Goal: Find specific page/section: Find specific page/section

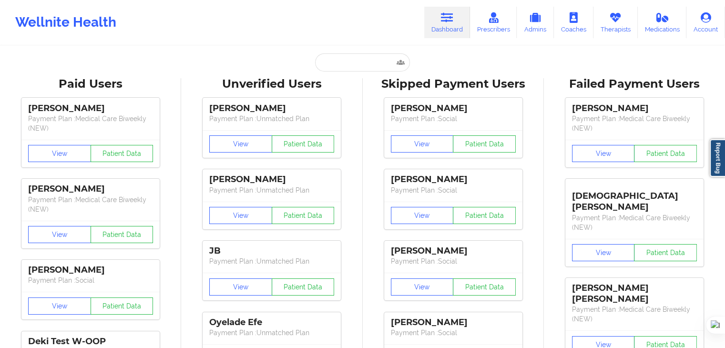
drag, startPoint x: 347, startPoint y: 73, endPoint x: 349, endPoint y: 63, distance: 10.4
click at [349, 62] on input "text" at bounding box center [362, 62] width 94 height 18
paste input "[PERSON_NAME]"
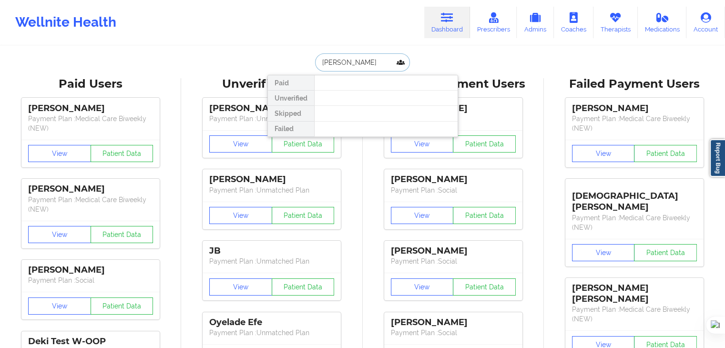
drag, startPoint x: 346, startPoint y: 63, endPoint x: 284, endPoint y: 63, distance: 61.5
click at [284, 63] on div "[PERSON_NAME] Unverified Skipped Failed" at bounding box center [362, 62] width 191 height 18
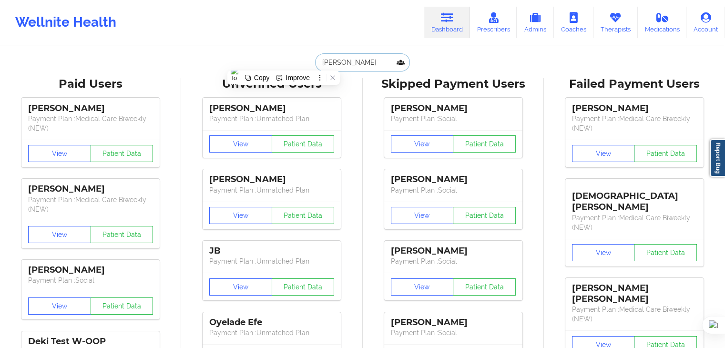
paste input "[EMAIL_ADDRESS][DOMAIN_NAME]"
type input "[EMAIL_ADDRESS][DOMAIN_NAME]"
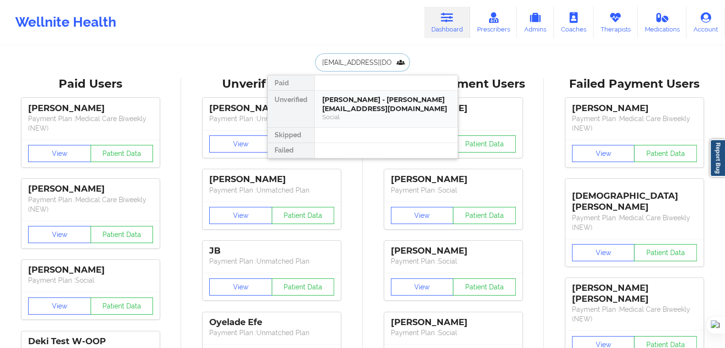
click at [347, 97] on div "[PERSON_NAME] - [PERSON_NAME][EMAIL_ADDRESS][DOMAIN_NAME]" at bounding box center [386, 104] width 128 height 18
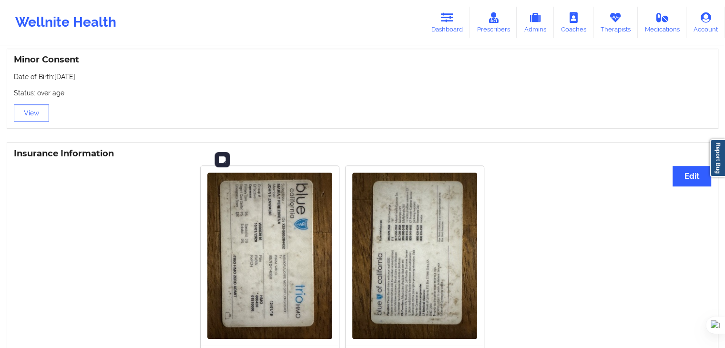
scroll to position [693, 0]
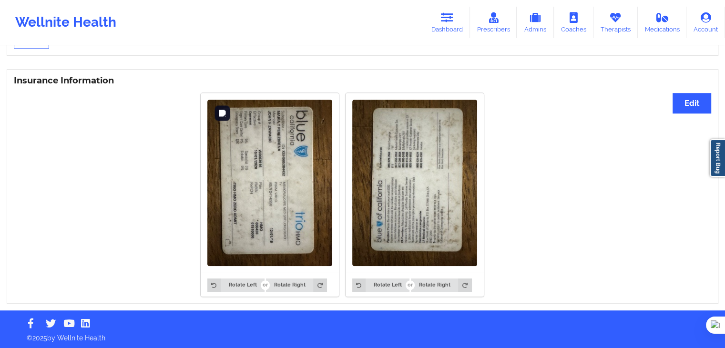
click at [265, 195] on img at bounding box center [269, 183] width 125 height 166
click at [272, 179] on img at bounding box center [269, 183] width 125 height 166
click at [604, 20] on link "Therapists" at bounding box center [615, 22] width 44 height 31
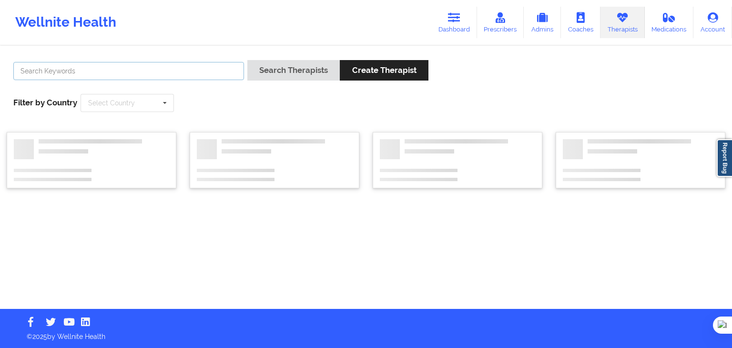
click at [184, 74] on input "text" at bounding box center [128, 71] width 231 height 18
paste input "[PERSON_NAME]"
type input "[PERSON_NAME]"
click at [254, 97] on div "[PERSON_NAME] Search Therapists Create Therapist Filter by Country Select Count…" at bounding box center [366, 85] width 719 height 65
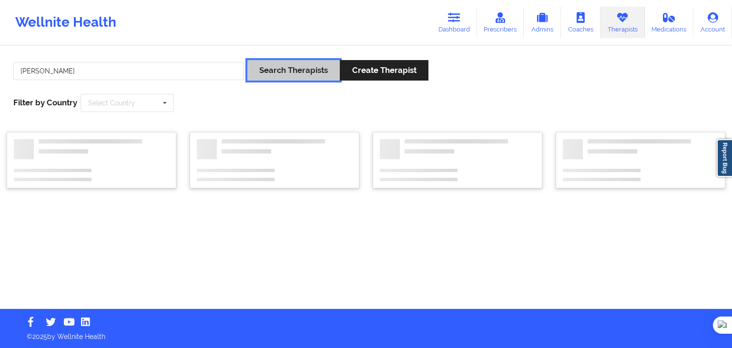
click at [273, 71] on button "Search Therapists" at bounding box center [293, 70] width 92 height 20
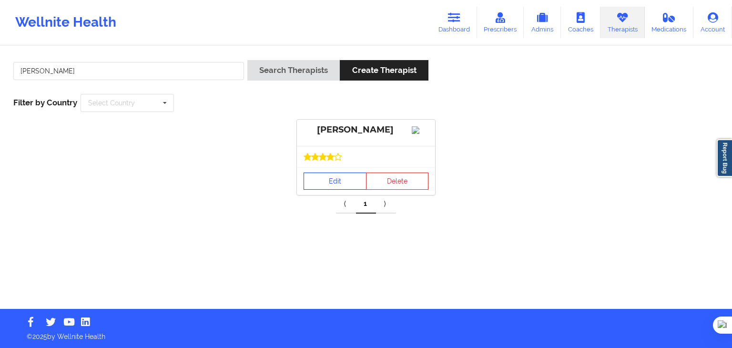
click at [333, 179] on link "Edit" at bounding box center [335, 181] width 63 height 17
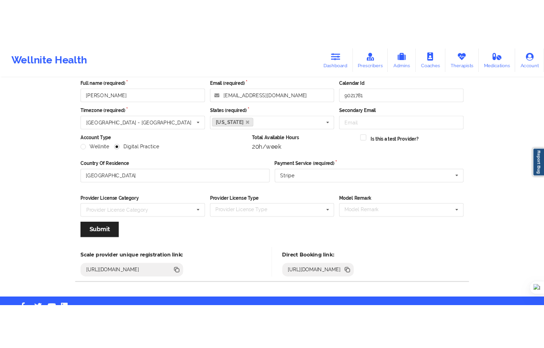
scroll to position [79, 0]
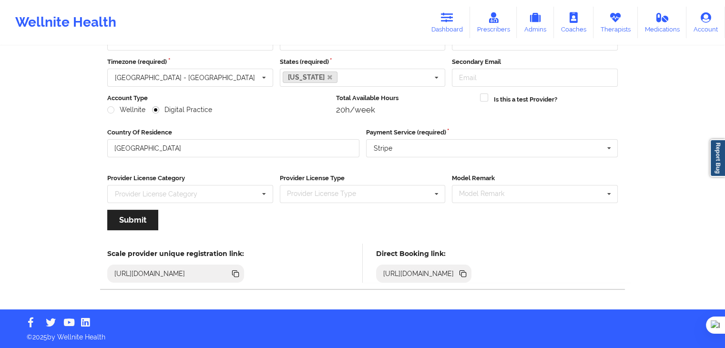
click at [466, 273] on icon at bounding box center [463, 274] width 5 height 5
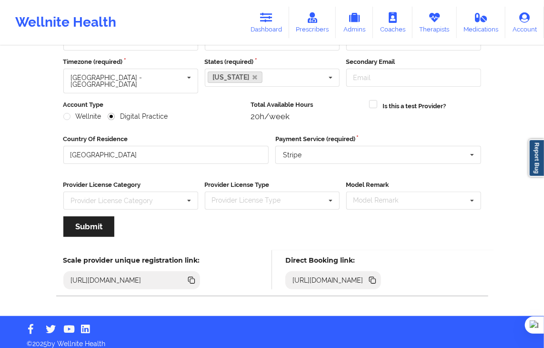
click at [376, 279] on icon at bounding box center [373, 281] width 5 height 5
click at [418, 20] on link "Therapists" at bounding box center [435, 22] width 44 height 31
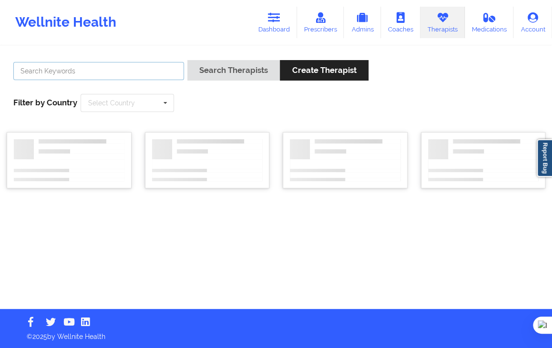
click at [152, 69] on input "text" at bounding box center [98, 71] width 171 height 18
paste input "[PERSON_NAME]"
type input "[PERSON_NAME]"
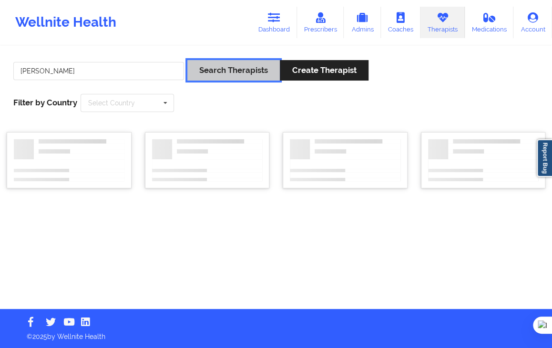
click at [230, 71] on button "Search Therapists" at bounding box center [233, 70] width 92 height 20
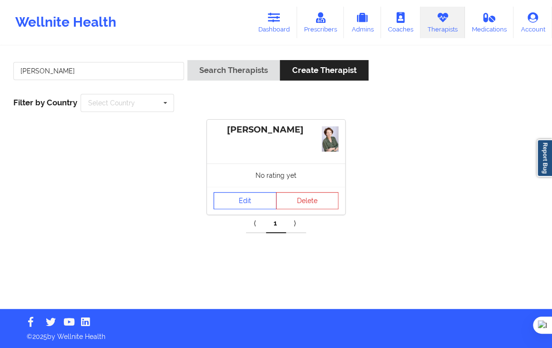
click at [260, 204] on link "Edit" at bounding box center [245, 200] width 63 height 17
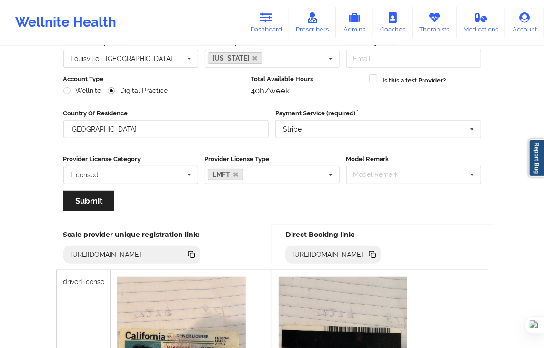
scroll to position [125, 0]
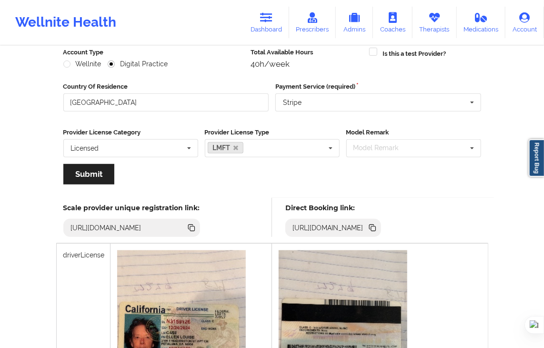
click at [378, 230] on icon at bounding box center [372, 228] width 10 height 10
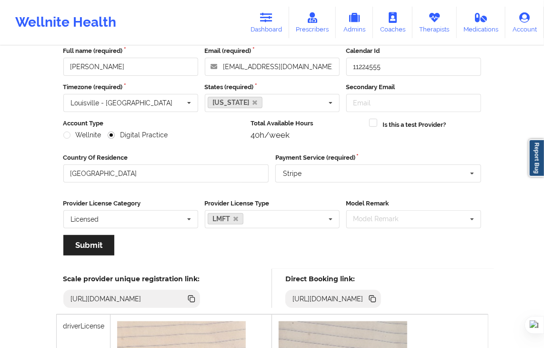
scroll to position [0, 0]
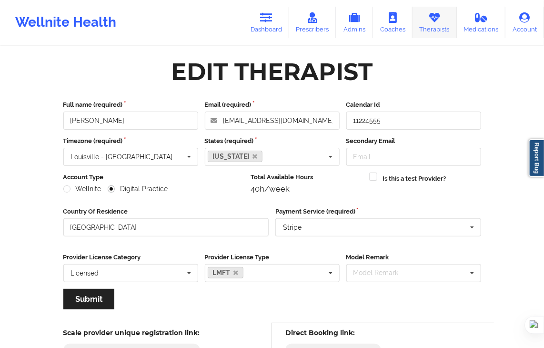
click at [428, 27] on link "Therapists" at bounding box center [435, 22] width 44 height 31
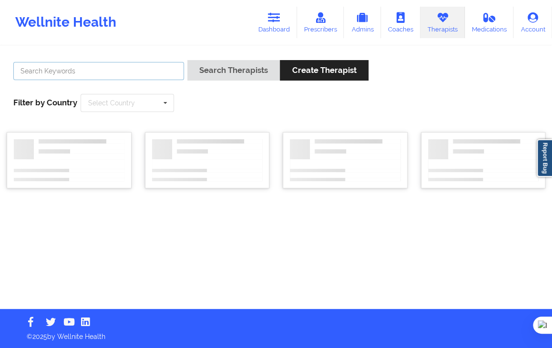
click at [140, 70] on input "text" at bounding box center [98, 71] width 171 height 18
paste input "[PERSON_NAME]"
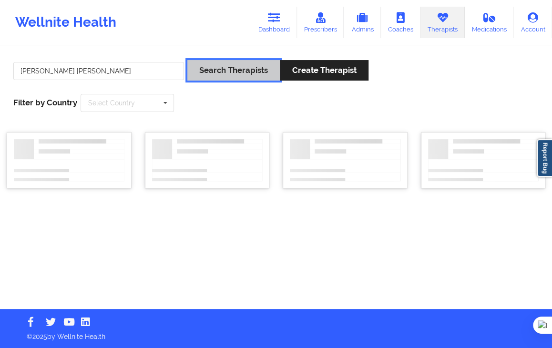
click at [224, 71] on button "Search Therapists" at bounding box center [233, 70] width 92 height 20
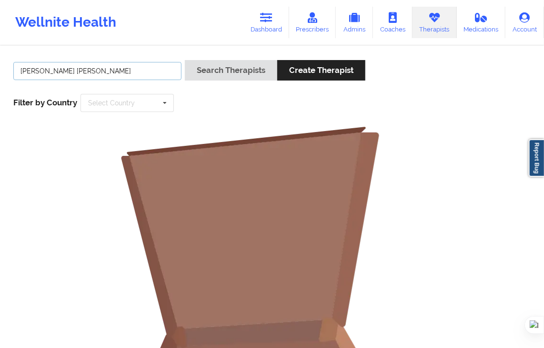
drag, startPoint x: 150, startPoint y: 73, endPoint x: 69, endPoint y: 69, distance: 81.6
click at [69, 69] on input "[PERSON_NAME] [PERSON_NAME]" at bounding box center [97, 71] width 168 height 18
type input "[PERSON_NAME]"
click at [185, 60] on button "Search Therapists" at bounding box center [231, 70] width 92 height 20
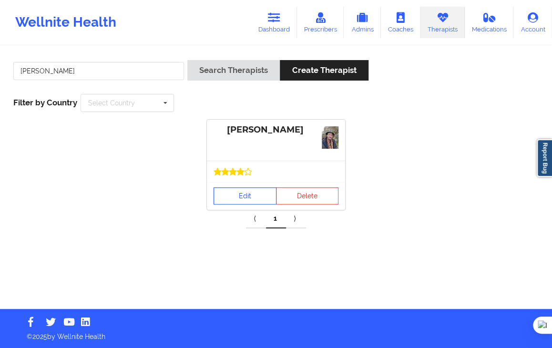
click at [250, 191] on link "Edit" at bounding box center [245, 195] width 63 height 17
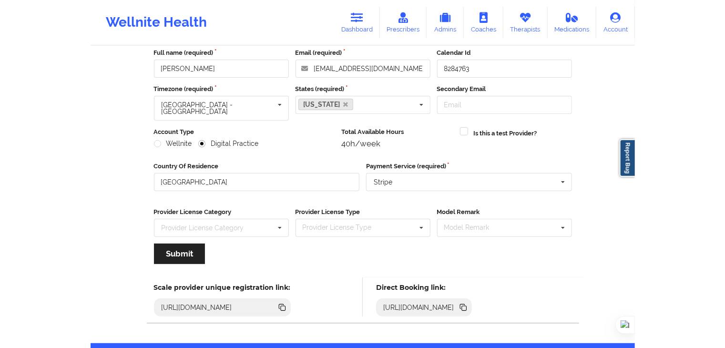
scroll to position [79, 0]
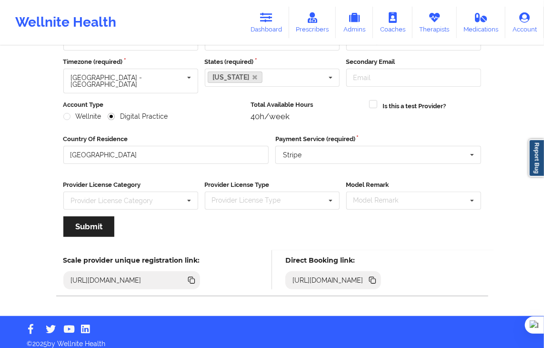
click at [374, 277] on icon at bounding box center [371, 279] width 5 height 5
